Goal: Find contact information: Find contact information

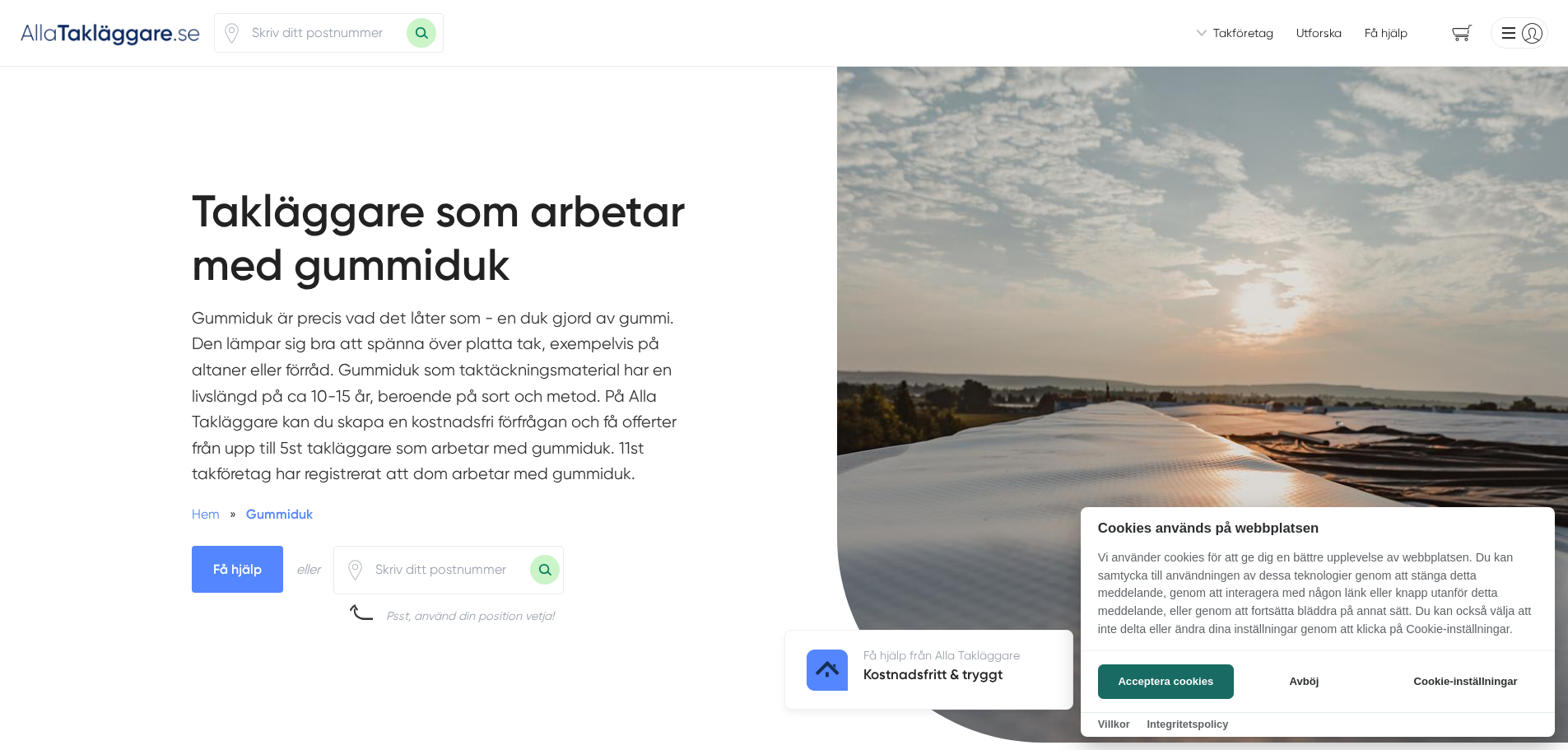
click at [437, 571] on div at bounding box center [784, 375] width 1568 height 750
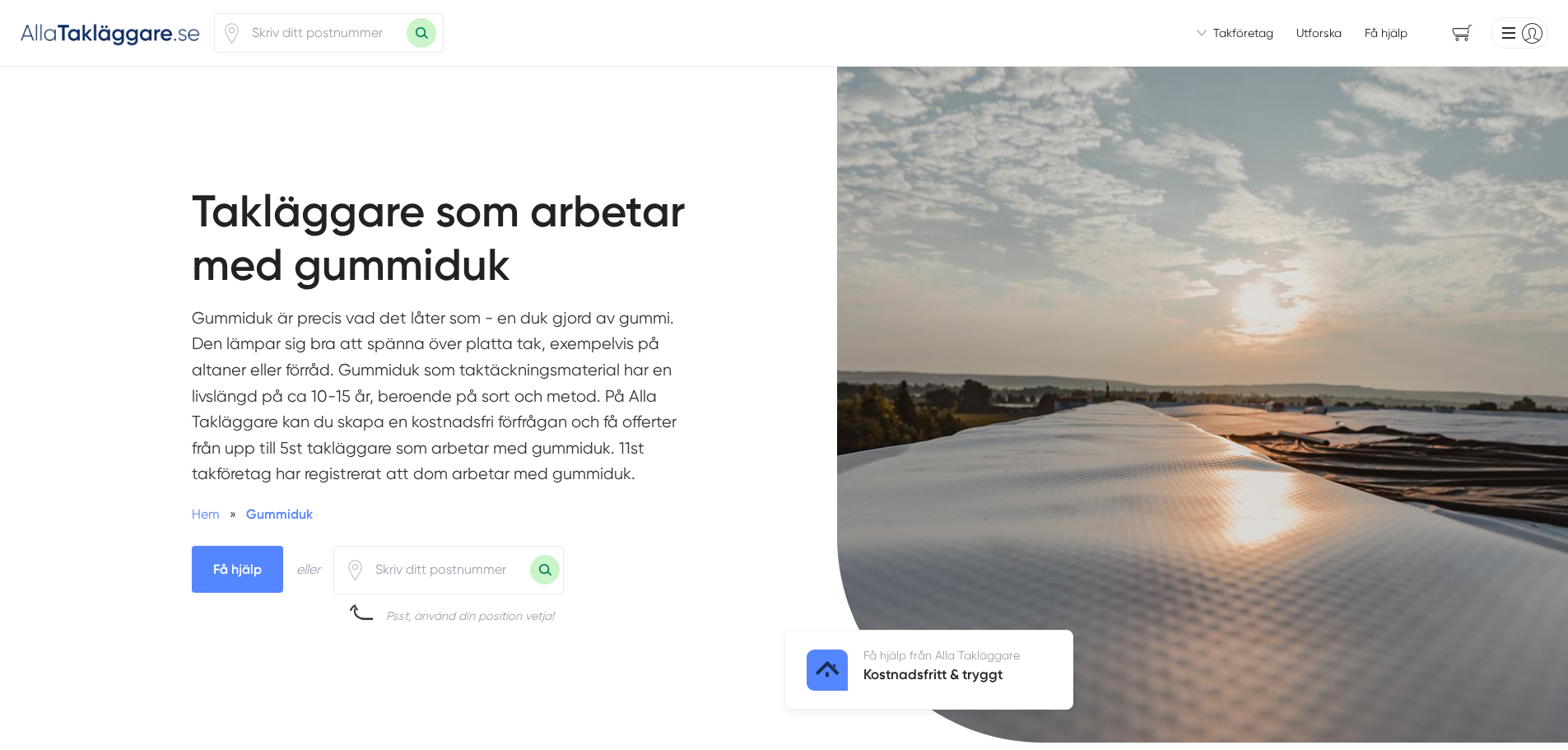
click at [437, 571] on input "number" at bounding box center [447, 569] width 165 height 38
type input "5713"
click at [530, 555] on button "Sök med postnummer" at bounding box center [544, 570] width 29 height 29
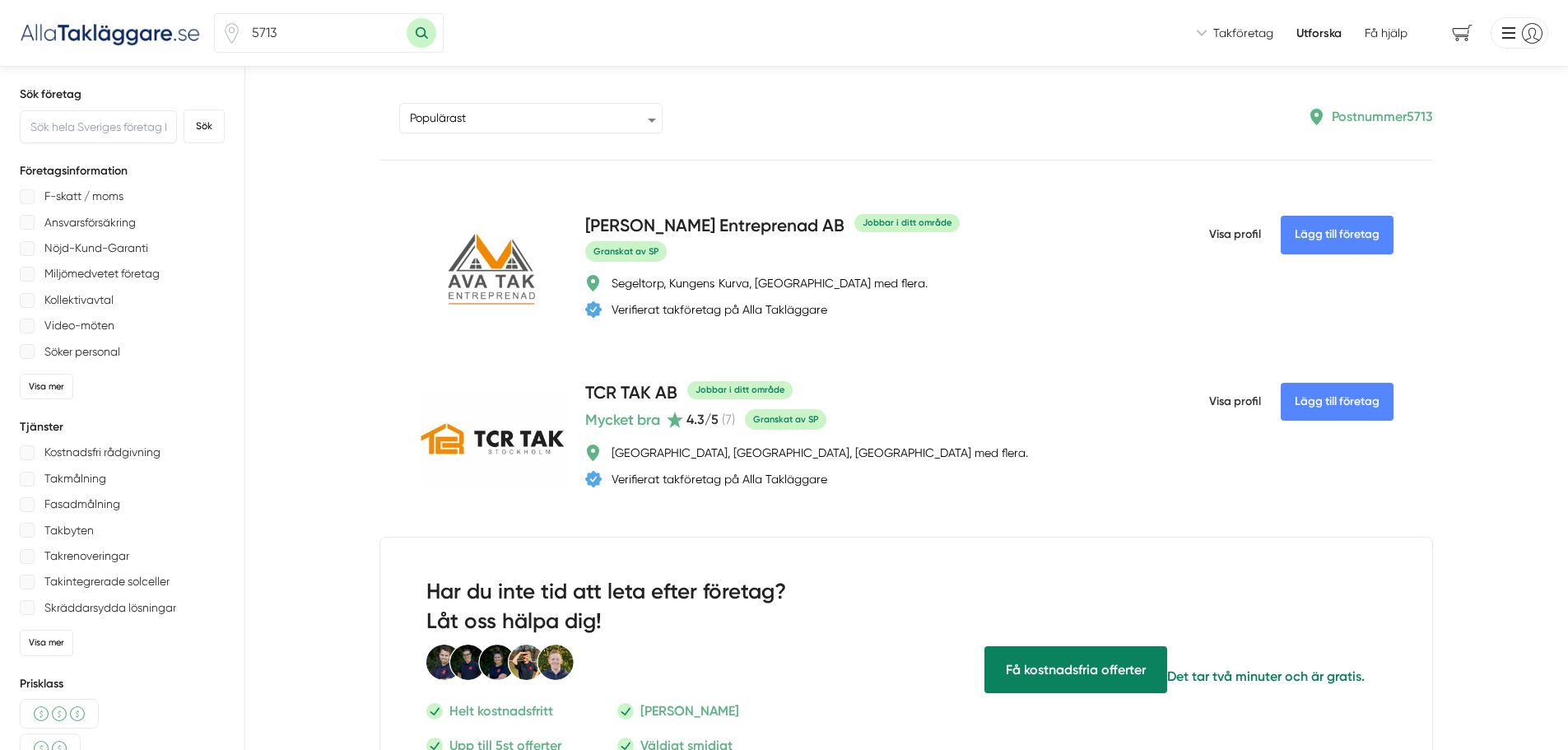
click at [289, 31] on input "5713" at bounding box center [323, 32] width 165 height 38
type input "57131"
click at [433, 26] on button "Sök med postnummer" at bounding box center [422, 33] width 29 height 29
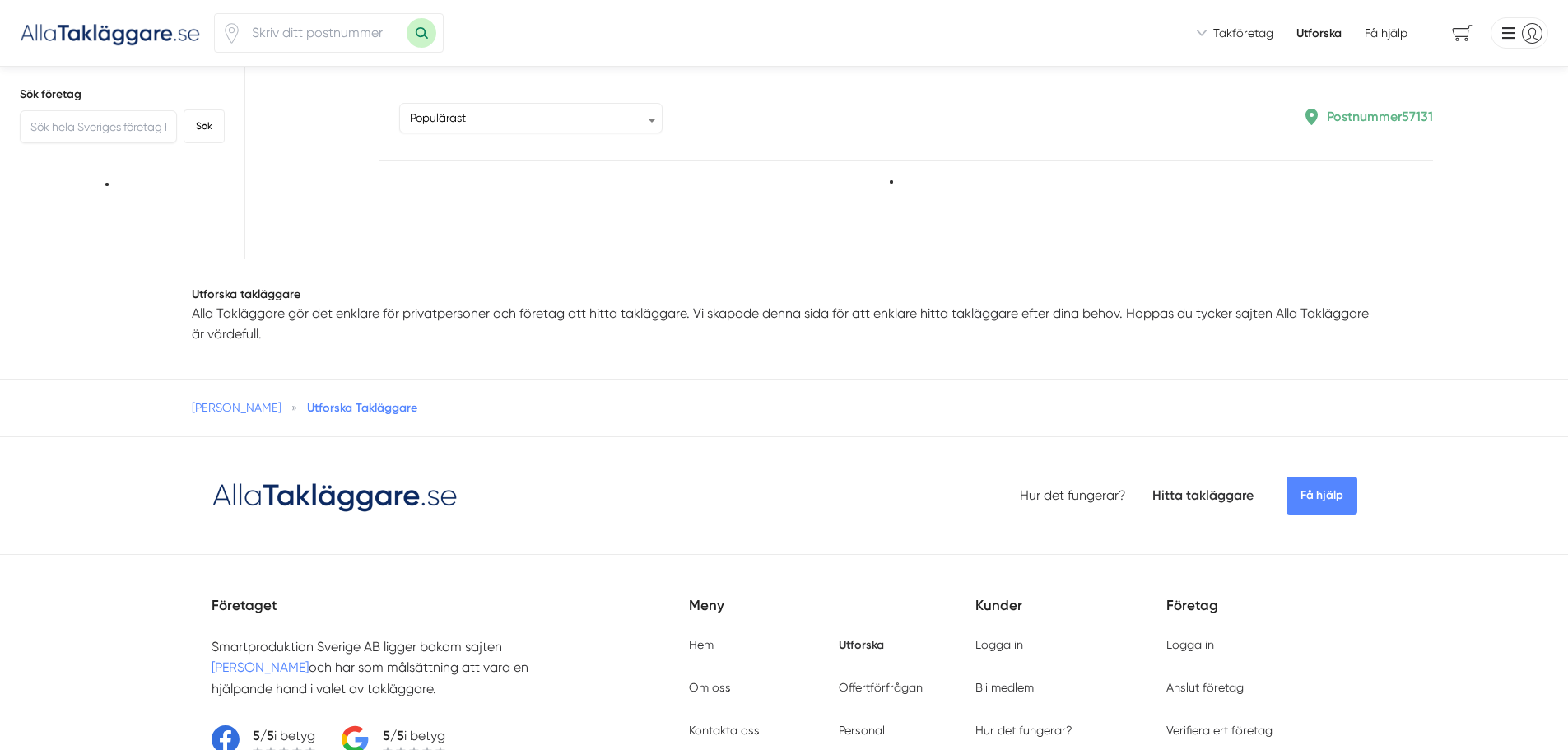
type input "57131"
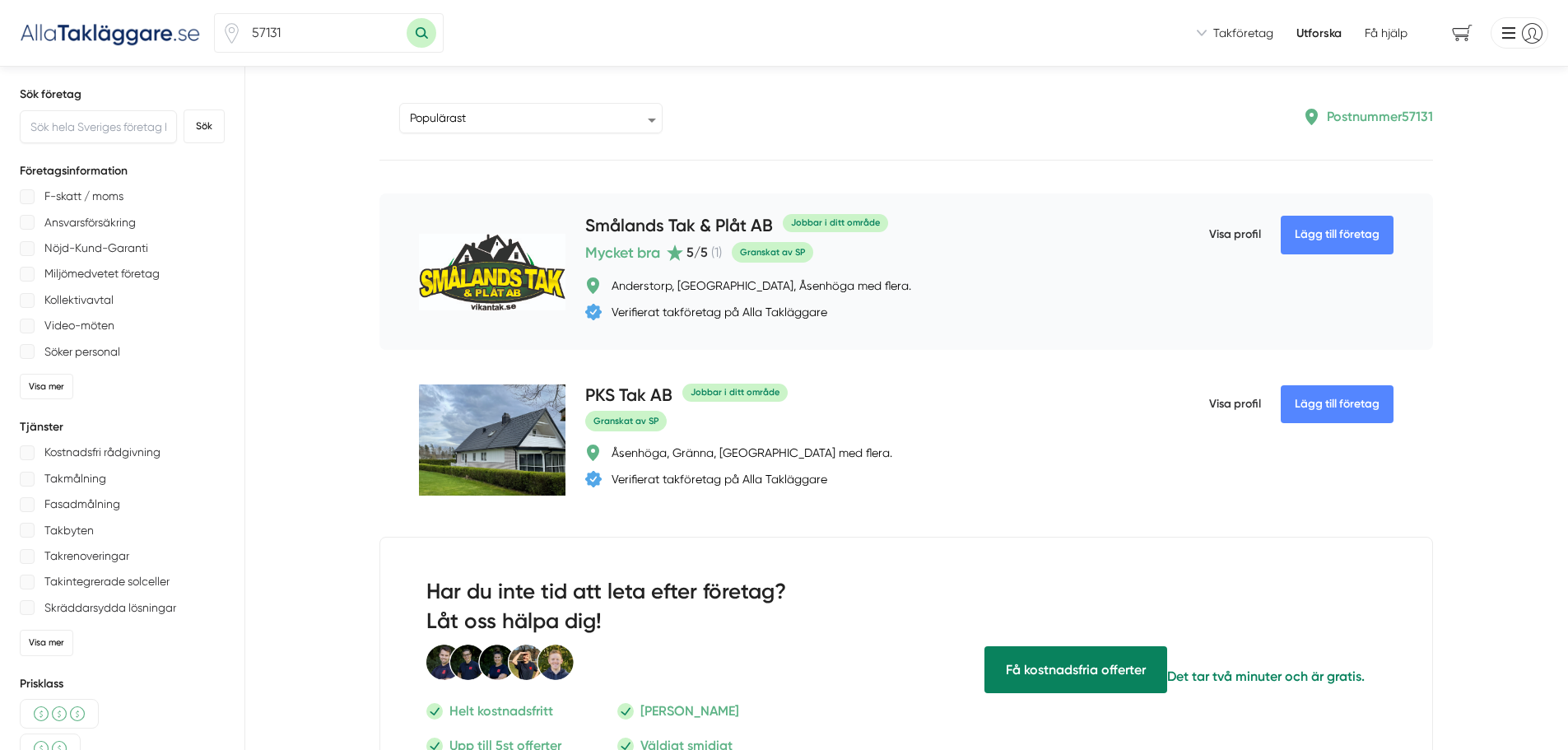
click at [643, 227] on h4 "Smålands Tak & Plåt AB" at bounding box center [679, 227] width 188 height 27
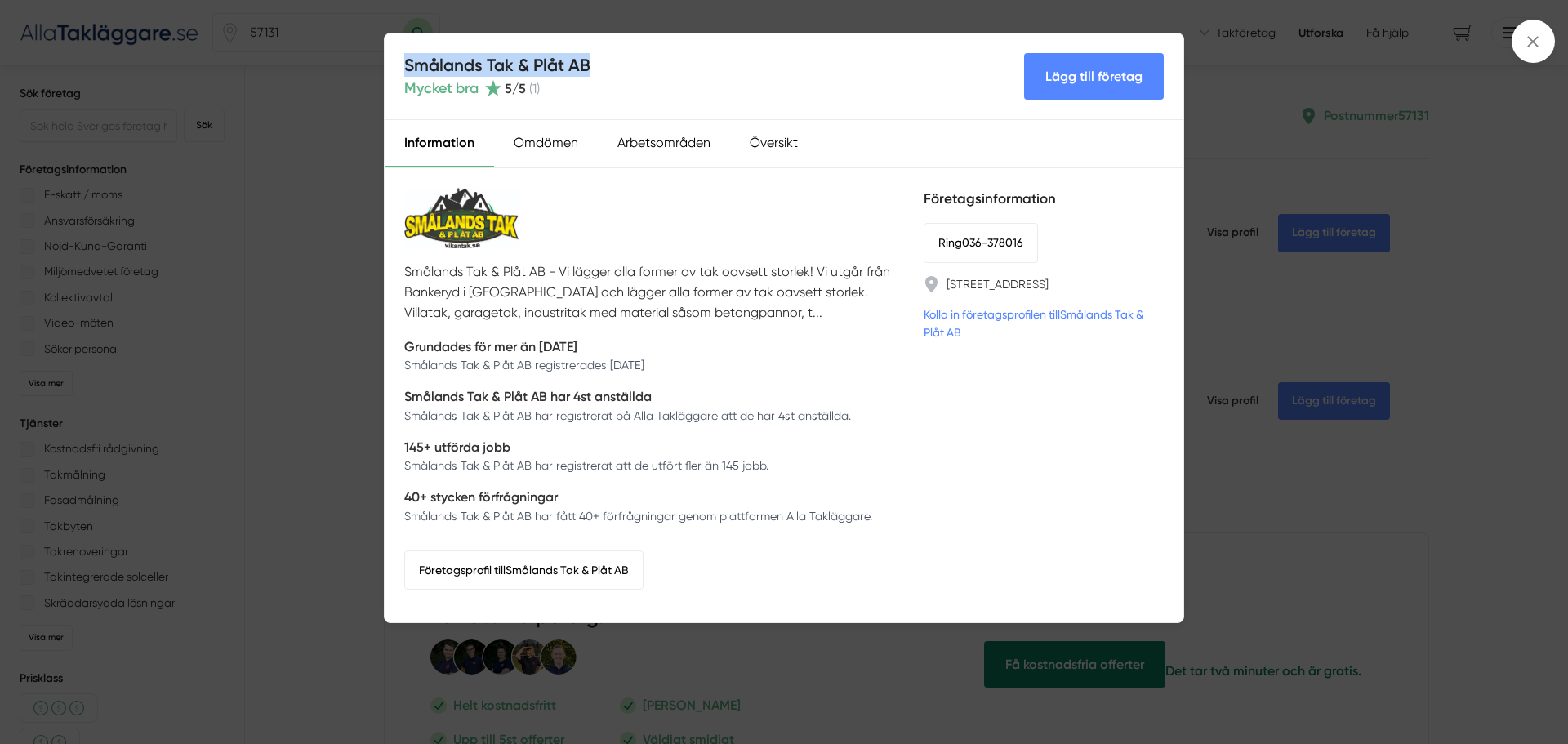
drag, startPoint x: 408, startPoint y: 64, endPoint x: 608, endPoint y: 75, distance: 200.3
click at [608, 75] on div "Smålands Tak & Plåt AB Mycket bra 5 /5 ( 1 ) Lägg till företag" at bounding box center [784, 77] width 799 height 87
copy h4 "Smålands Tak & Plåt AB"
